Goal: Information Seeking & Learning: Learn about a topic

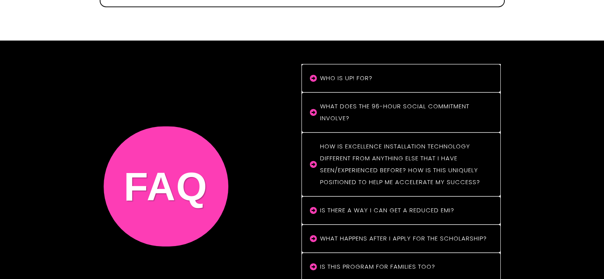
scroll to position [6632, 0]
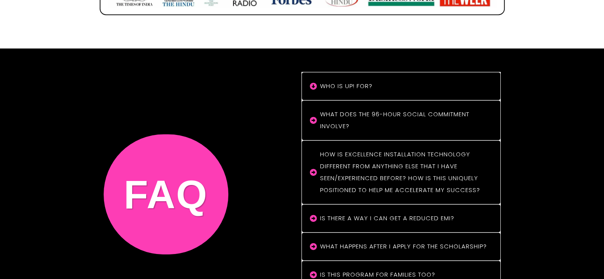
click at [371, 80] on h4 "Who is uP! For?" at bounding box center [405, 86] width 170 height 12
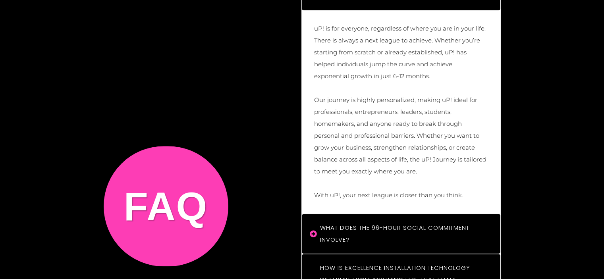
scroll to position [6759, 0]
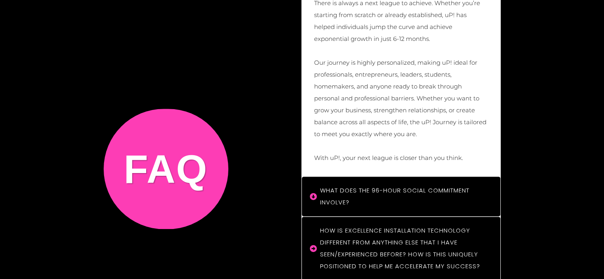
click at [430, 185] on h4 "What does the 96-hour social commitment involve?" at bounding box center [405, 197] width 170 height 24
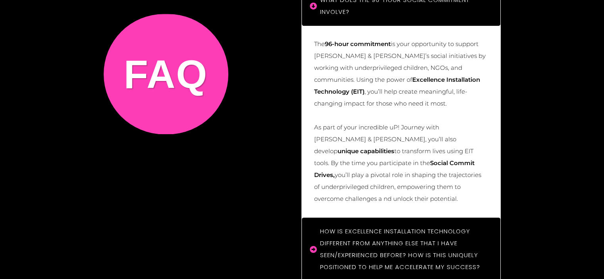
scroll to position [6992, 0]
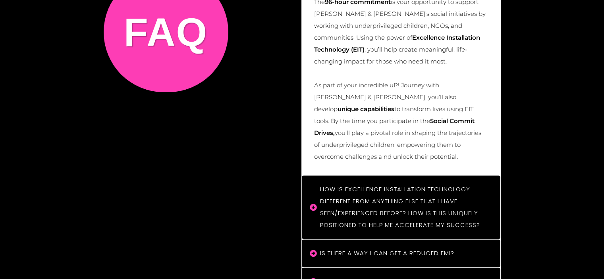
click at [430, 184] on h4 "How is Excellence Installation Technology different from anything else that I h…" at bounding box center [405, 208] width 170 height 48
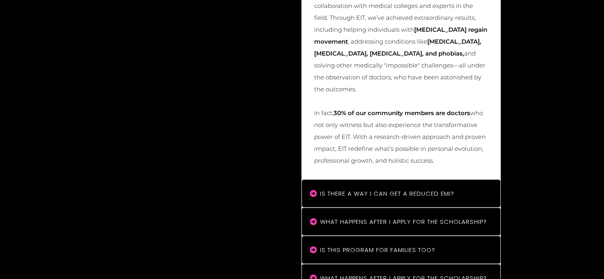
scroll to position [7368, 0]
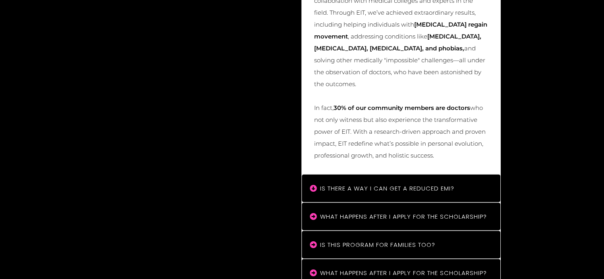
click at [414, 182] on h4 "Is there a way I can get a reduced EMI?" at bounding box center [405, 188] width 170 height 12
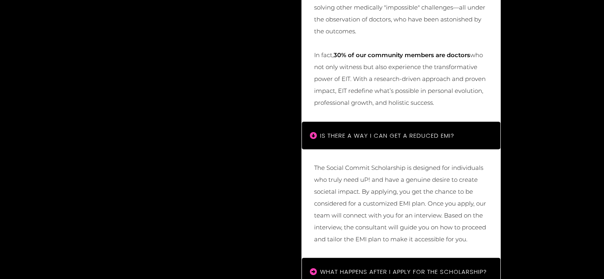
scroll to position [7458, 0]
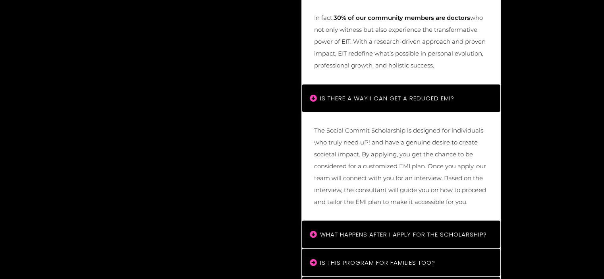
click at [423, 228] on h4 "What happens after I apply for the scholarship?" at bounding box center [405, 234] width 170 height 12
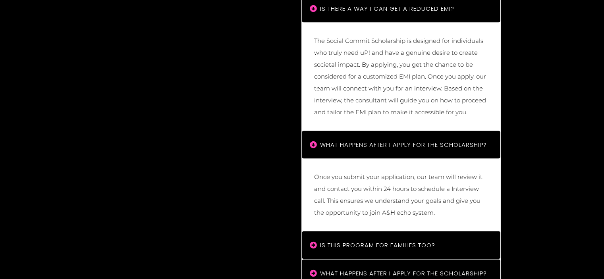
scroll to position [7559, 0]
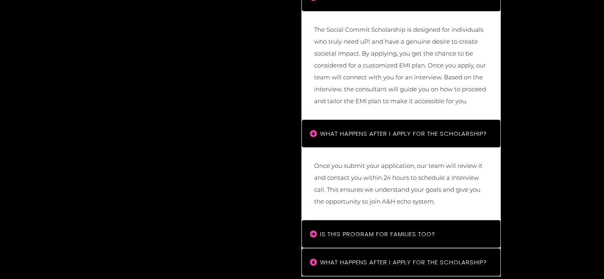
click at [393, 257] on h4 "What Happens After I Apply for the Scholarship?" at bounding box center [405, 263] width 170 height 12
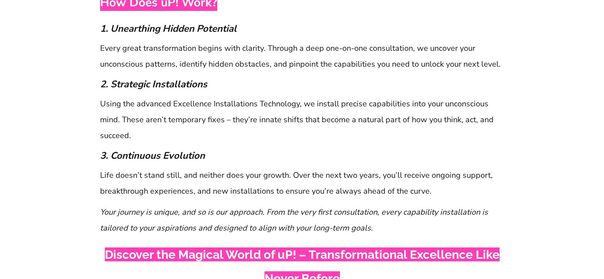
scroll to position [0, 0]
